Goal: Check status: Check status

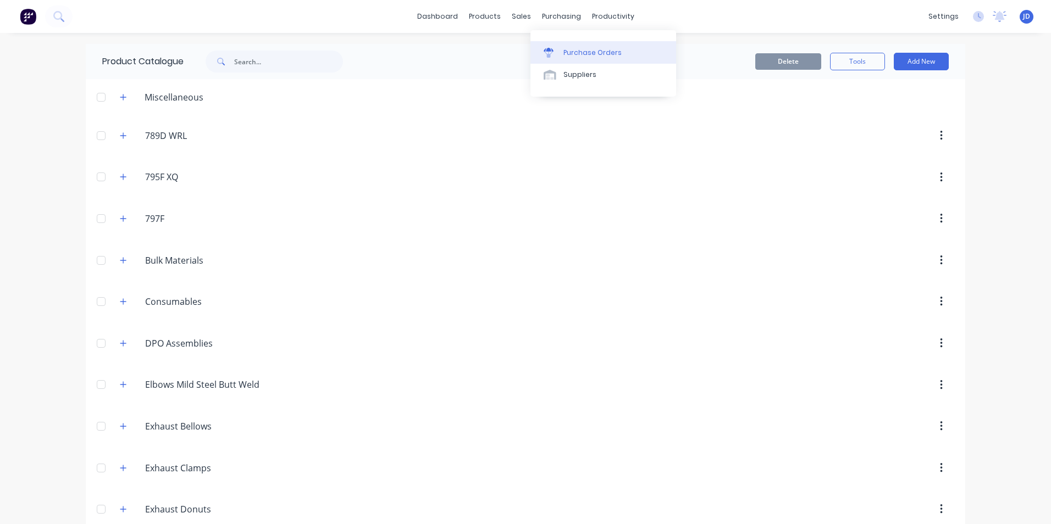
click at [585, 49] on div "Purchase Orders" at bounding box center [592, 53] width 58 height 10
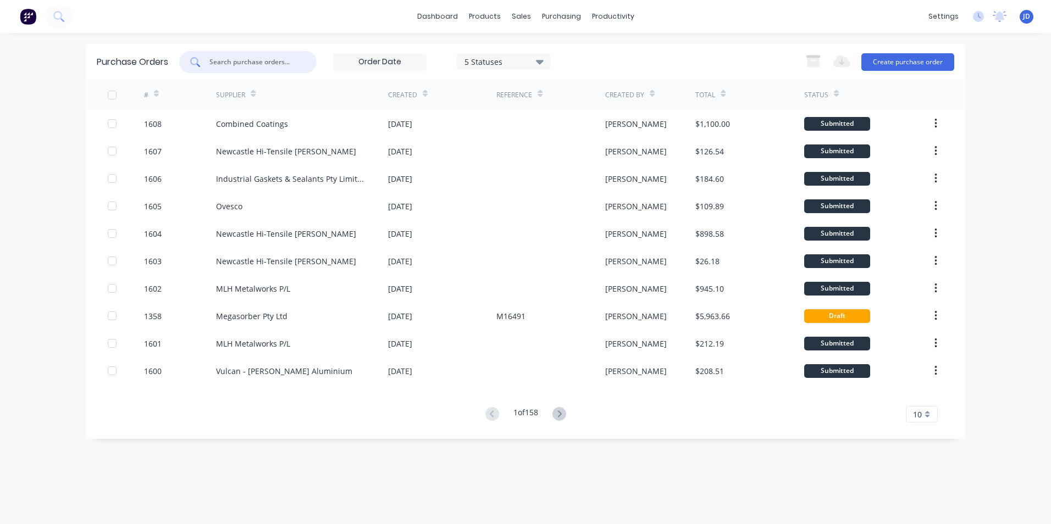
click at [216, 60] on input "text" at bounding box center [253, 62] width 91 height 11
type input "1558"
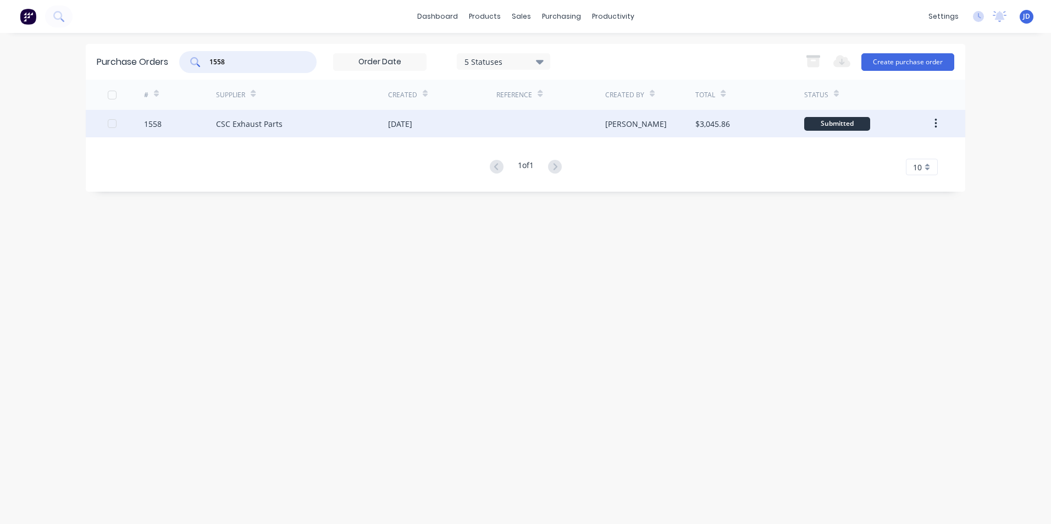
click at [243, 125] on div "CSC Exhaust Parts" at bounding box center [249, 124] width 67 height 12
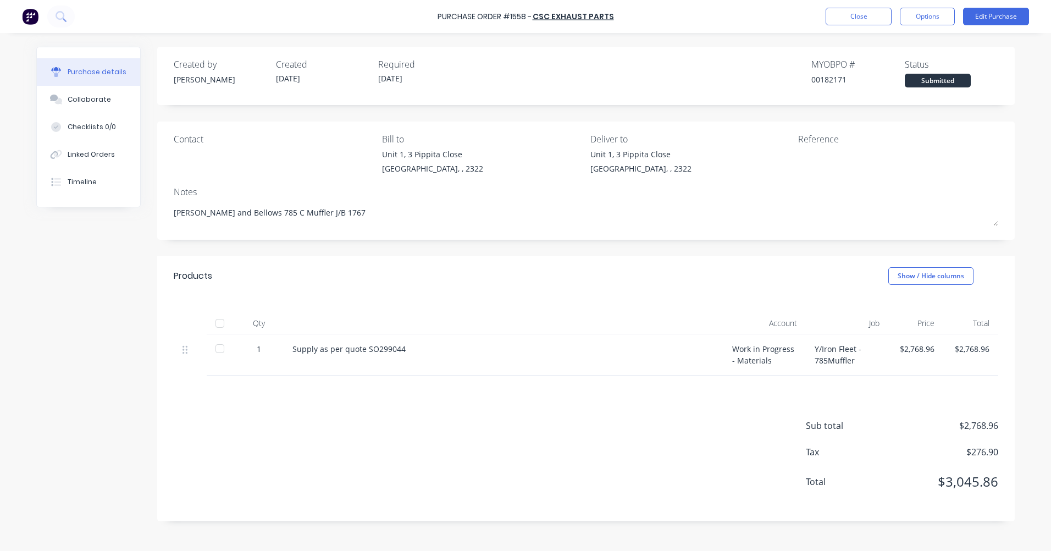
type textarea "x"
